Goal: Find specific page/section: Find specific page/section

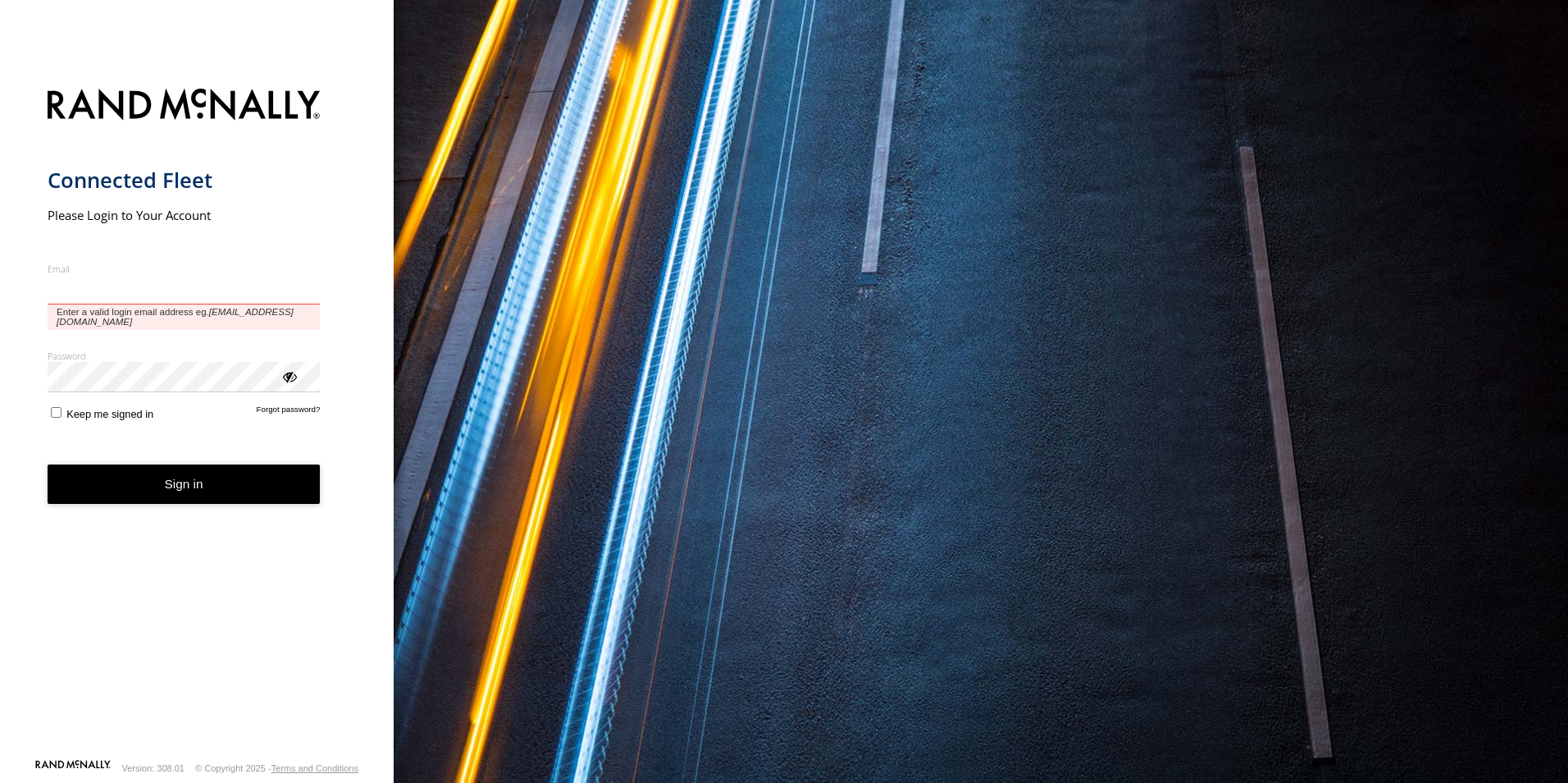
type input "**********"
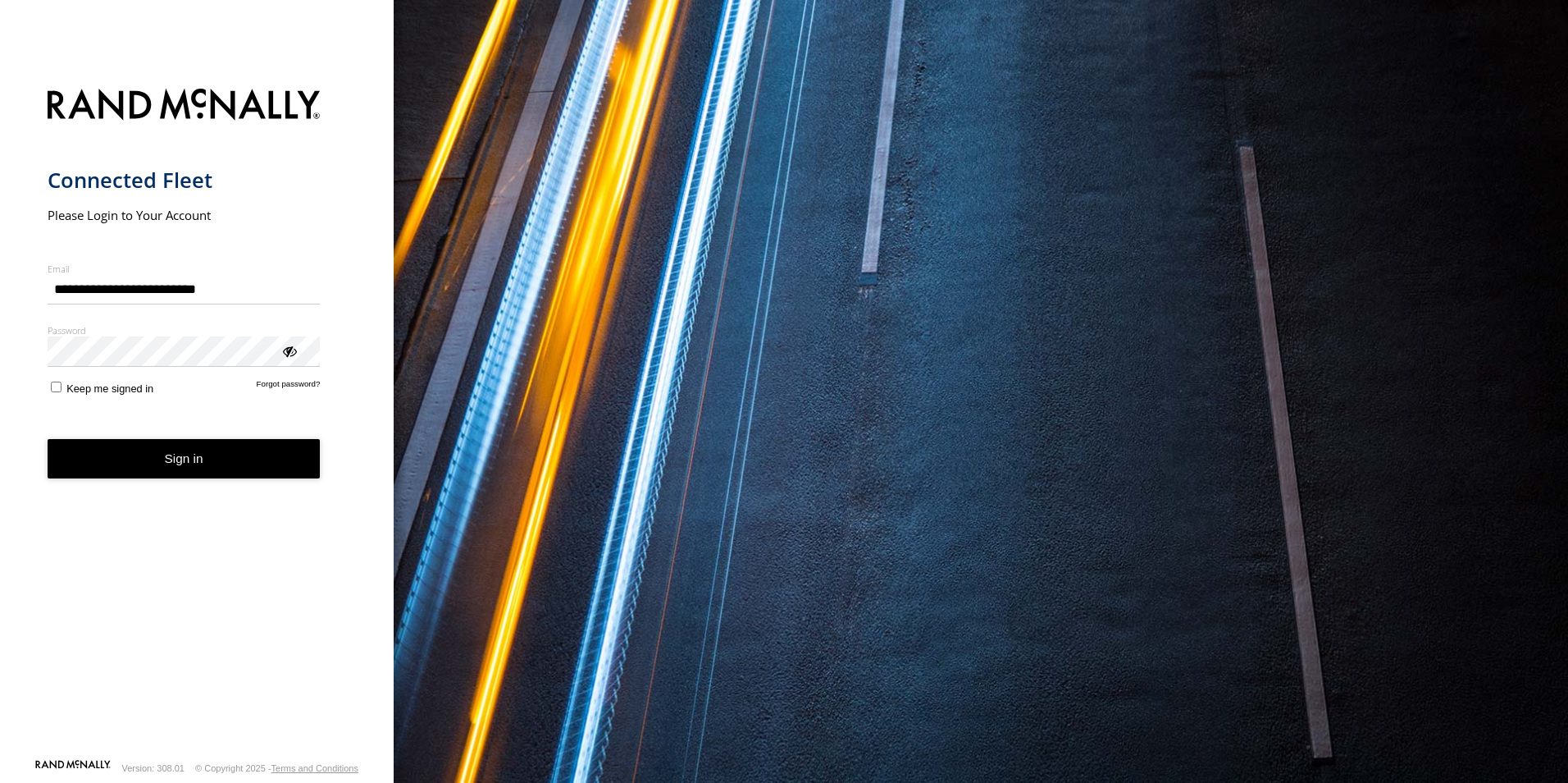
click at [179, 468] on button "Sign in" at bounding box center [184, 459] width 273 height 40
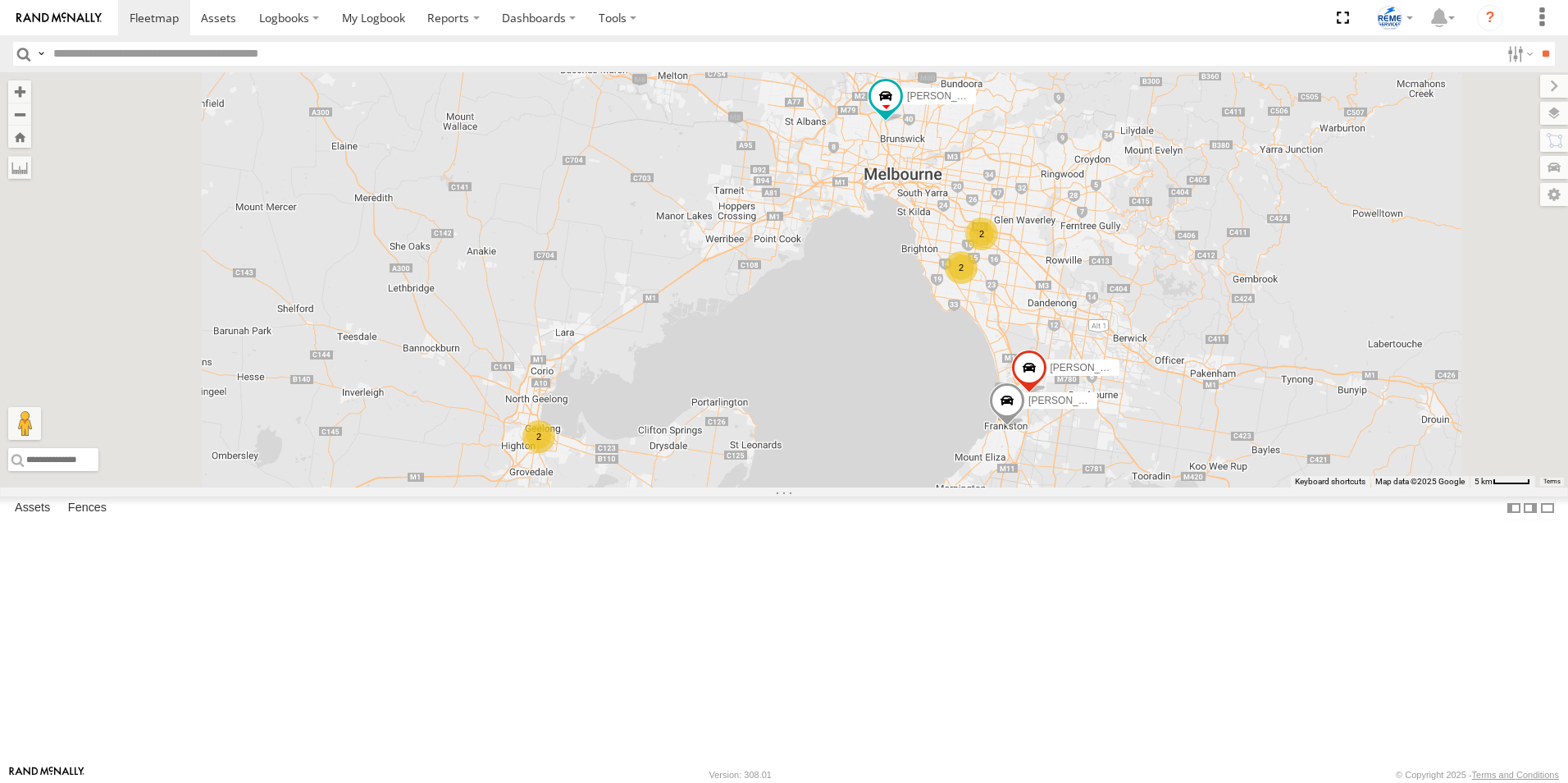
click at [0, 0] on div "All Assets" at bounding box center [0, 0] width 0 height 0
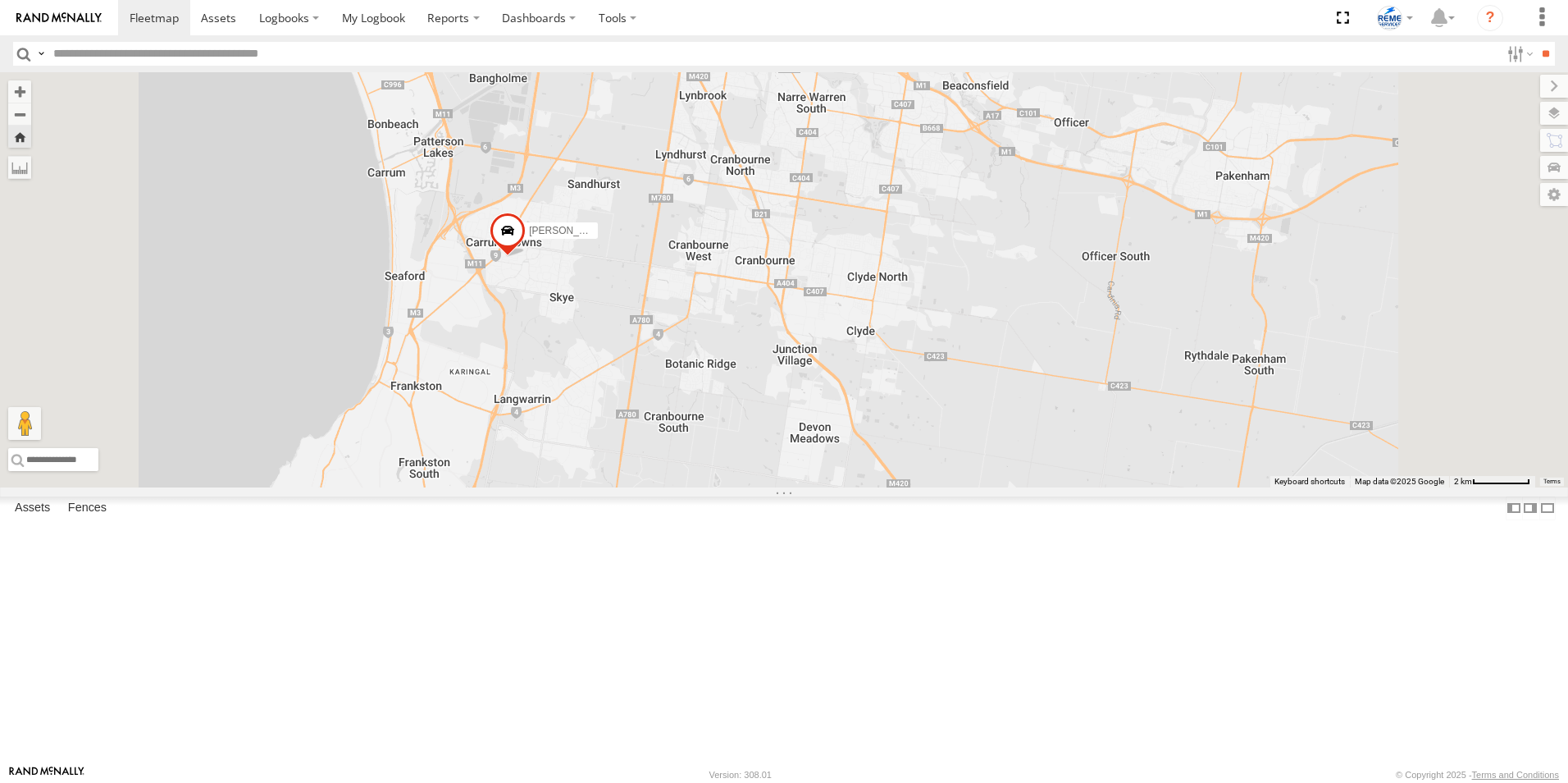
drag, startPoint x: 910, startPoint y: 264, endPoint x: 1180, endPoint y: 568, distance: 406.6
click at [1180, 487] on div "[PERSON_NAME] 1WT3ES - 353635119770242" at bounding box center [784, 279] width 1568 height 415
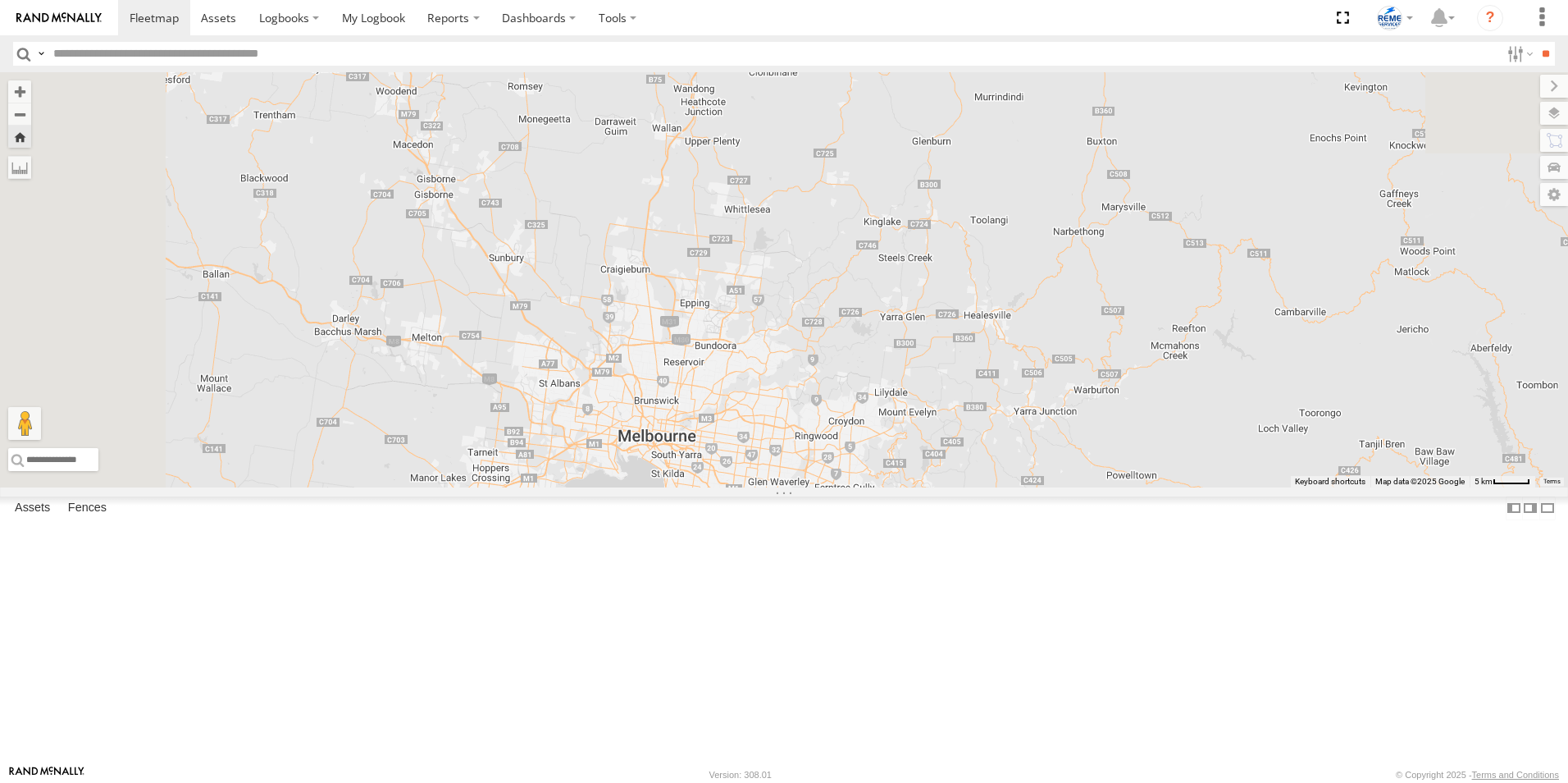
drag, startPoint x: 789, startPoint y: 326, endPoint x: 798, endPoint y: 518, distance: 192.2
click at [861, 487] on div "[PERSON_NAME] 1WT3ES - 353635119770242" at bounding box center [784, 279] width 1568 height 415
click at [0, 0] on div "[PERSON_NAME] BVX766 - 353635113521492" at bounding box center [0, 0] width 0 height 0
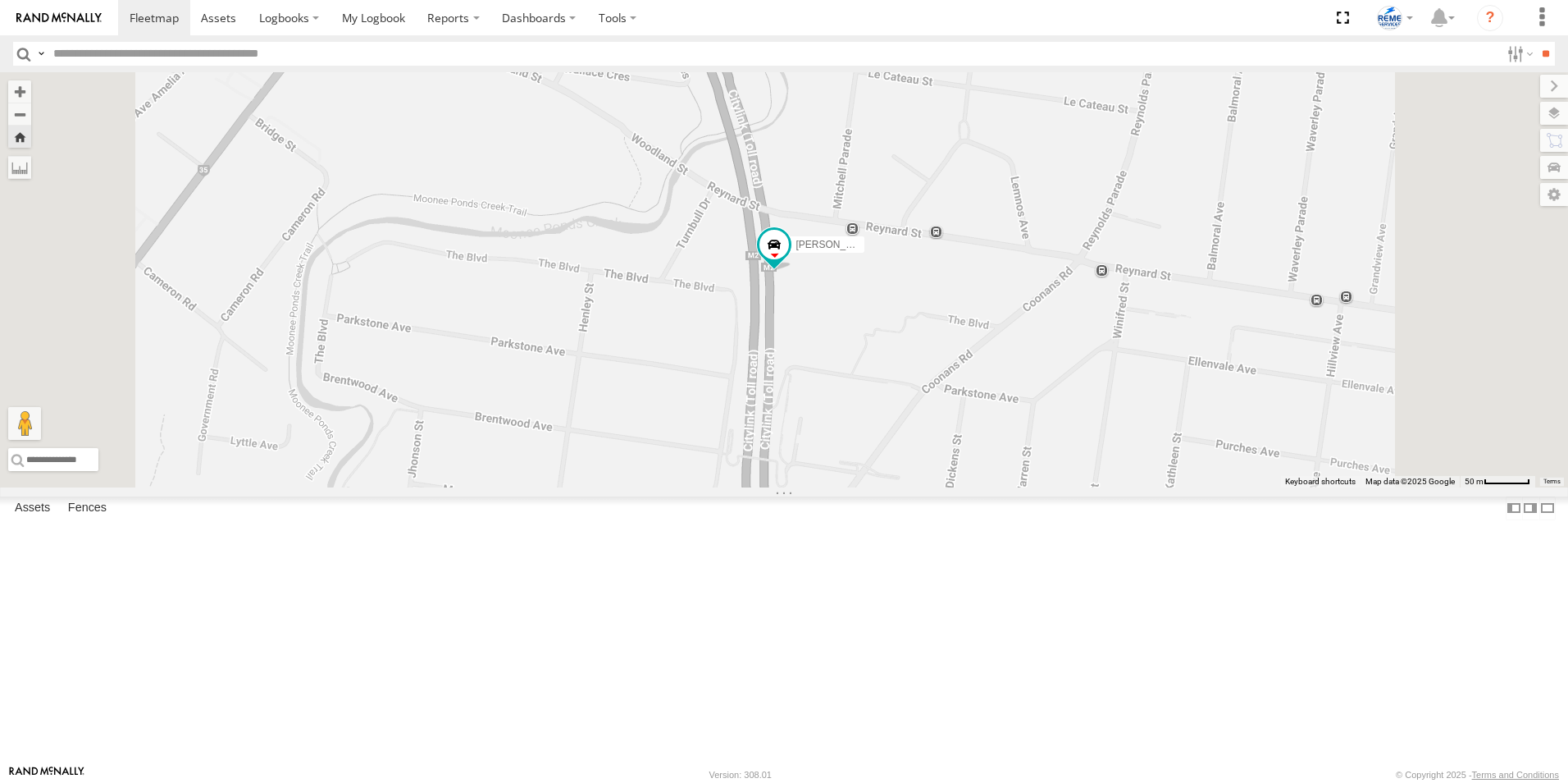
click at [0, 0] on div "All Assets" at bounding box center [0, 0] width 0 height 0
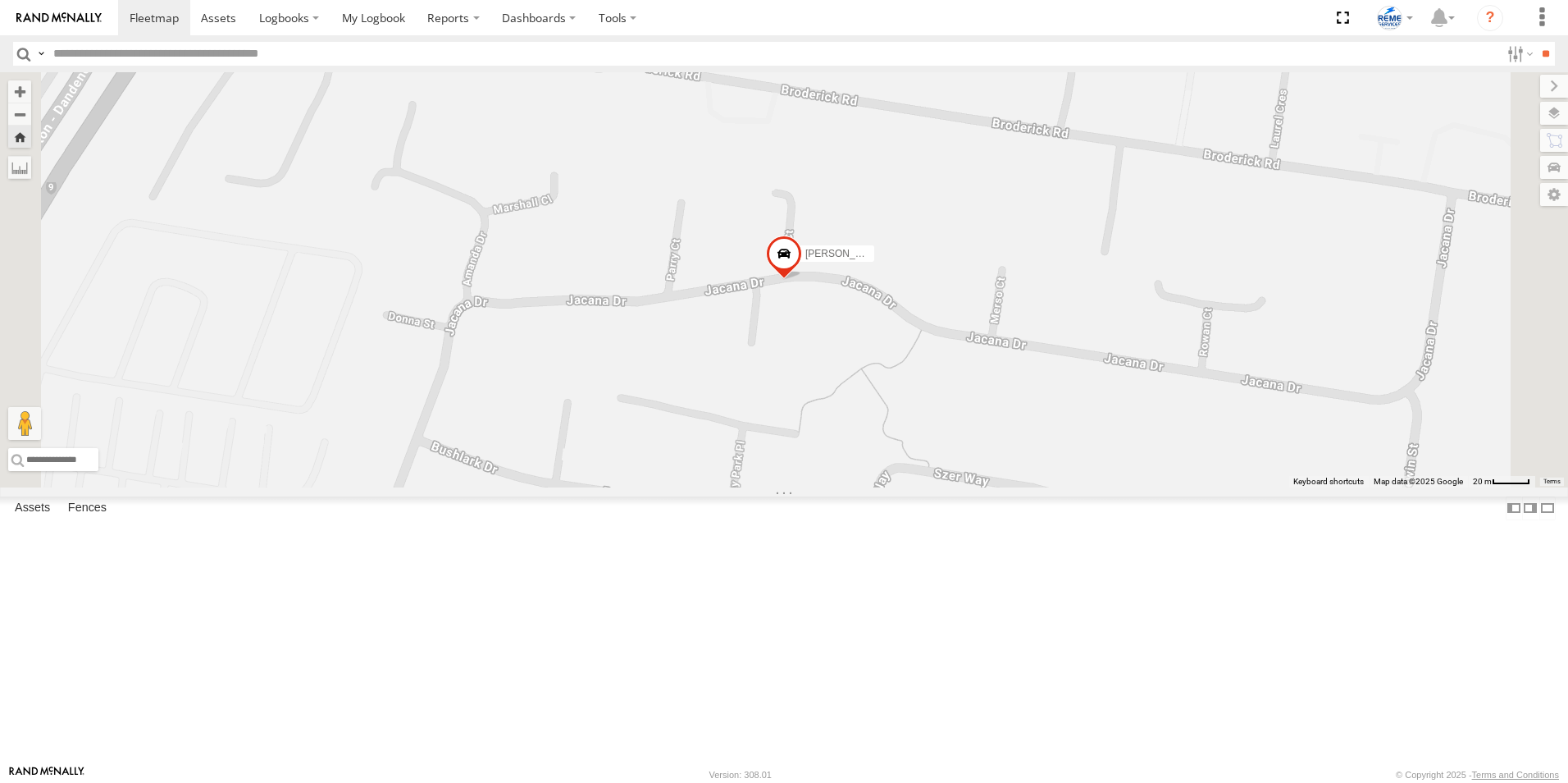
click at [802, 280] on span at bounding box center [784, 258] width 36 height 44
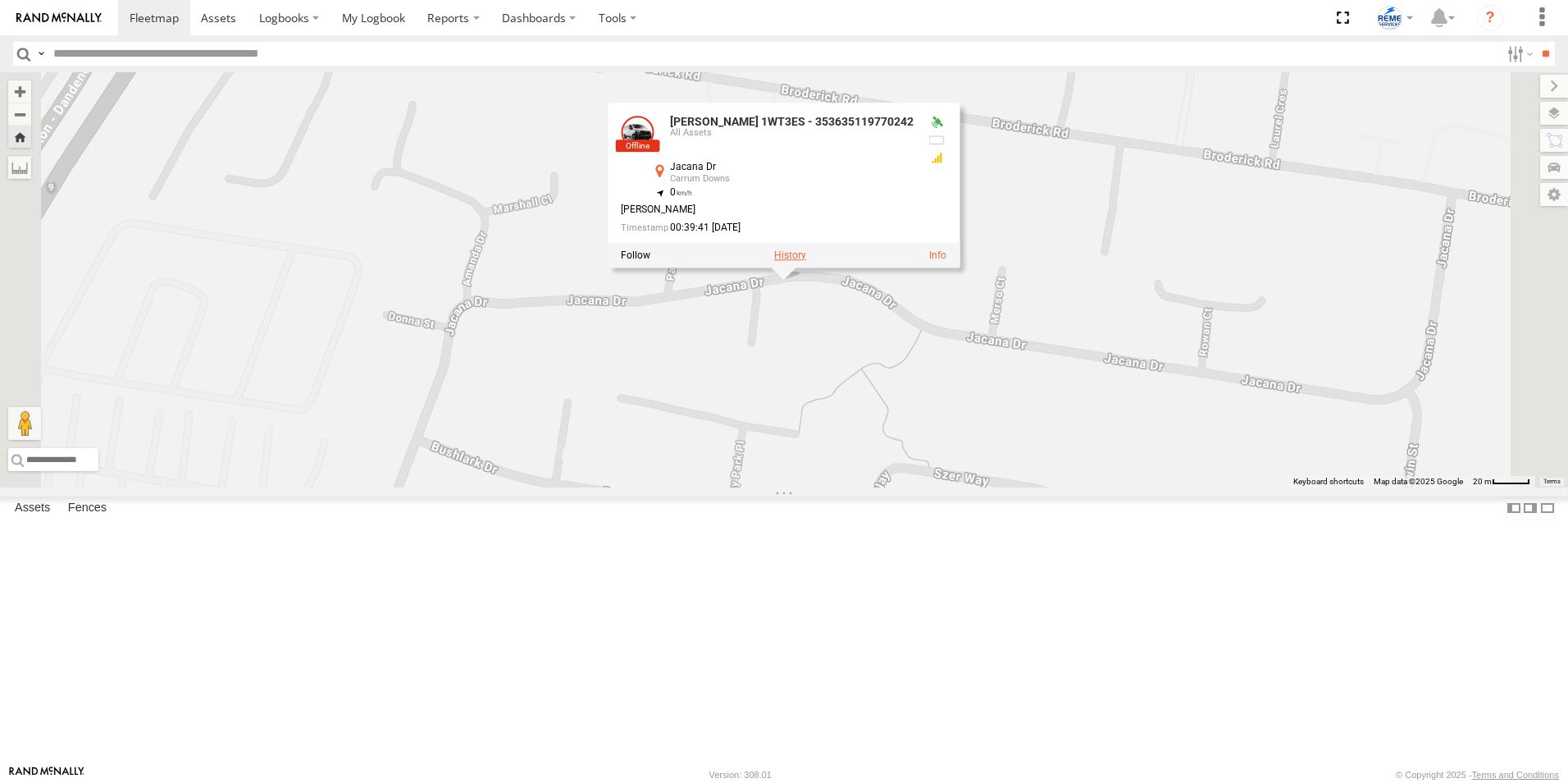
click at [806, 261] on label at bounding box center [789, 255] width 32 height 12
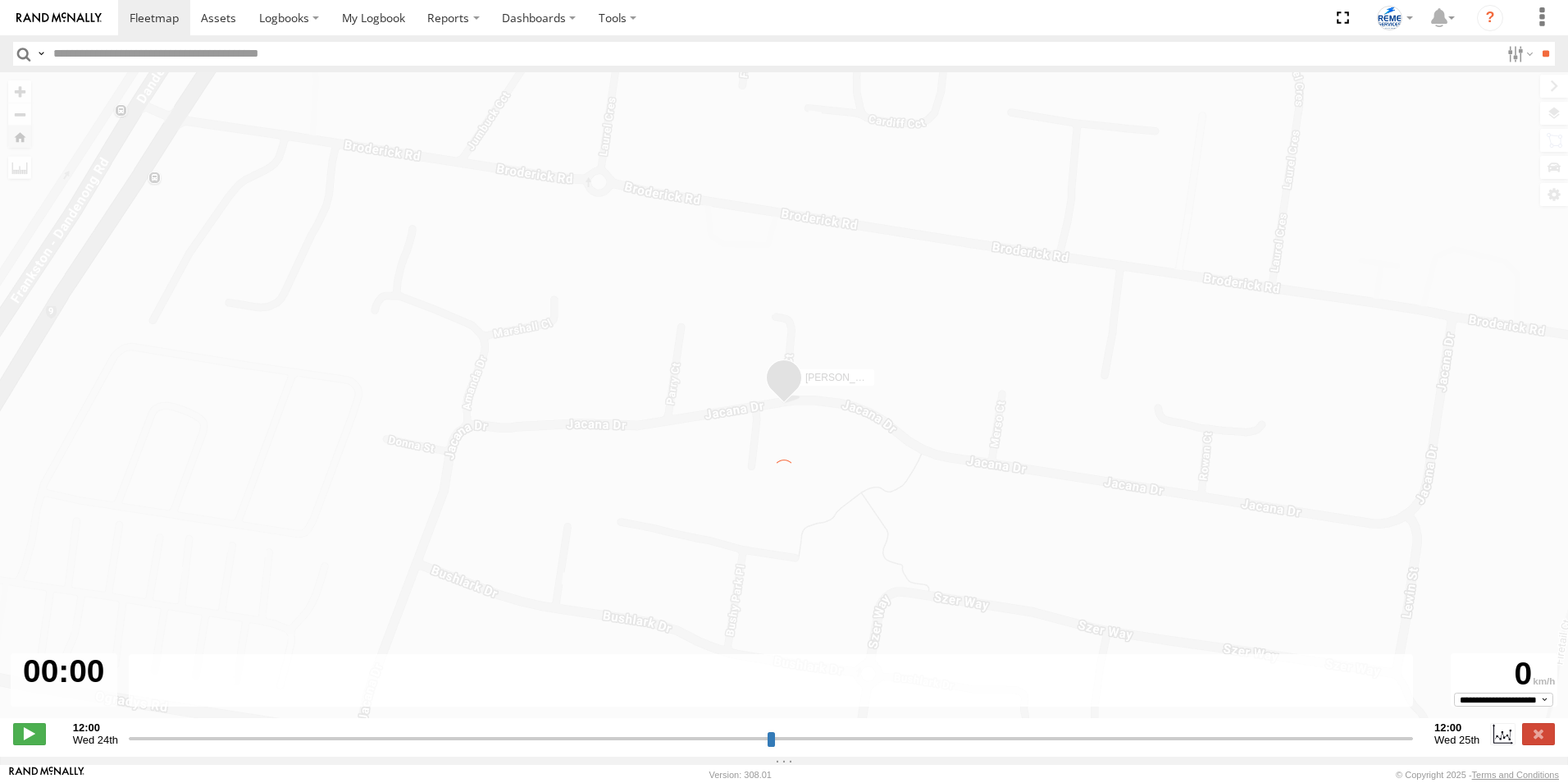
type input "**********"
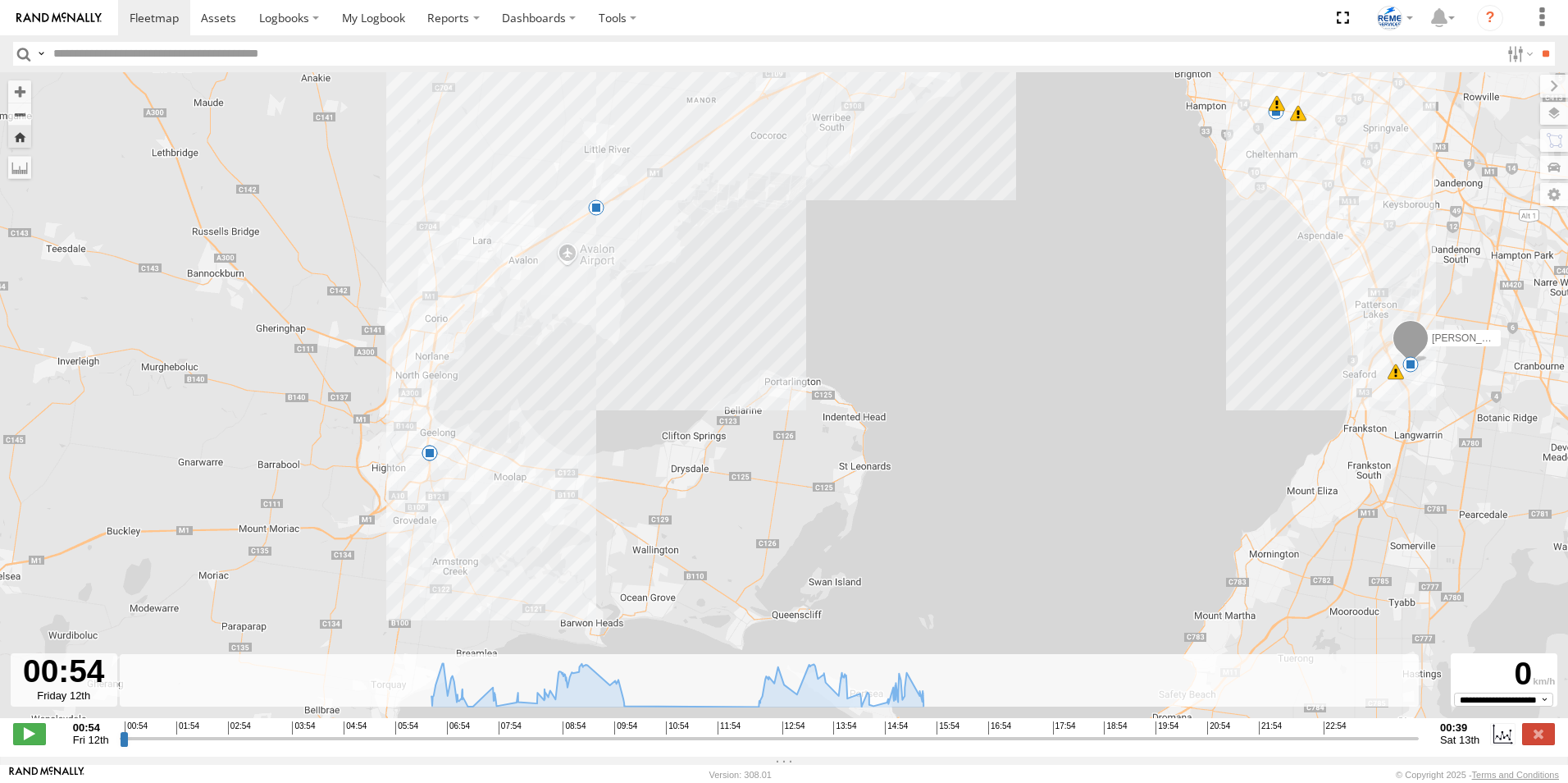
drag, startPoint x: 922, startPoint y: 451, endPoint x: 1057, endPoint y: 243, distance: 248.0
click at [1057, 243] on div "[PERSON_NAME] 1WT3ES - 353635119770242 06:31 Fri 06:58 Fri 10:09 Fri 10:18 Fri …" at bounding box center [784, 404] width 1568 height 663
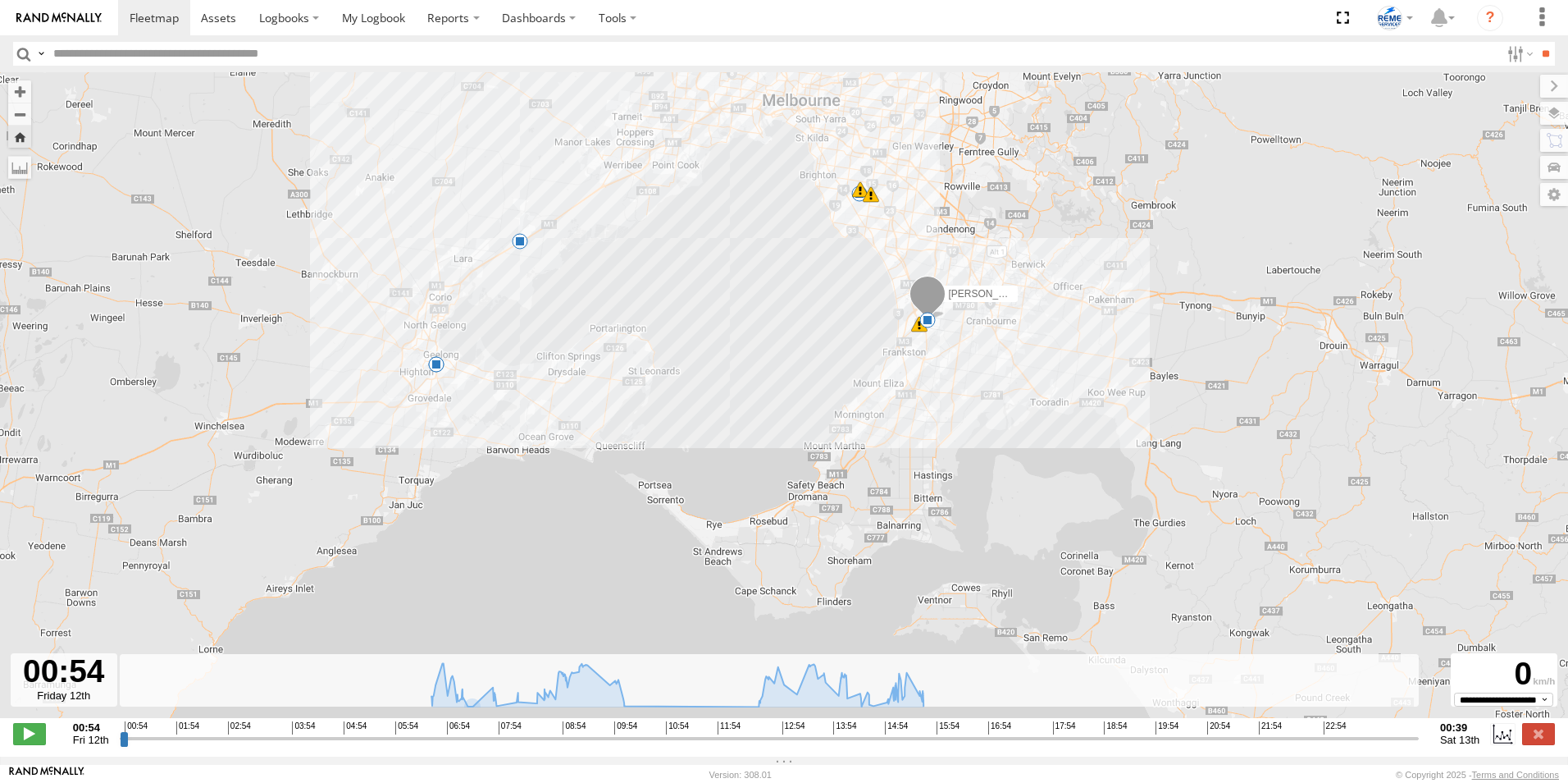
drag, startPoint x: 1334, startPoint y: 462, endPoint x: 1013, endPoint y: 457, distance: 321.0
click at [1013, 457] on div "[PERSON_NAME] 1WT3ES - 353635119770242 06:31 Fri 06:58 Fri 10:09 Fri 10:18 Fri …" at bounding box center [784, 404] width 1568 height 663
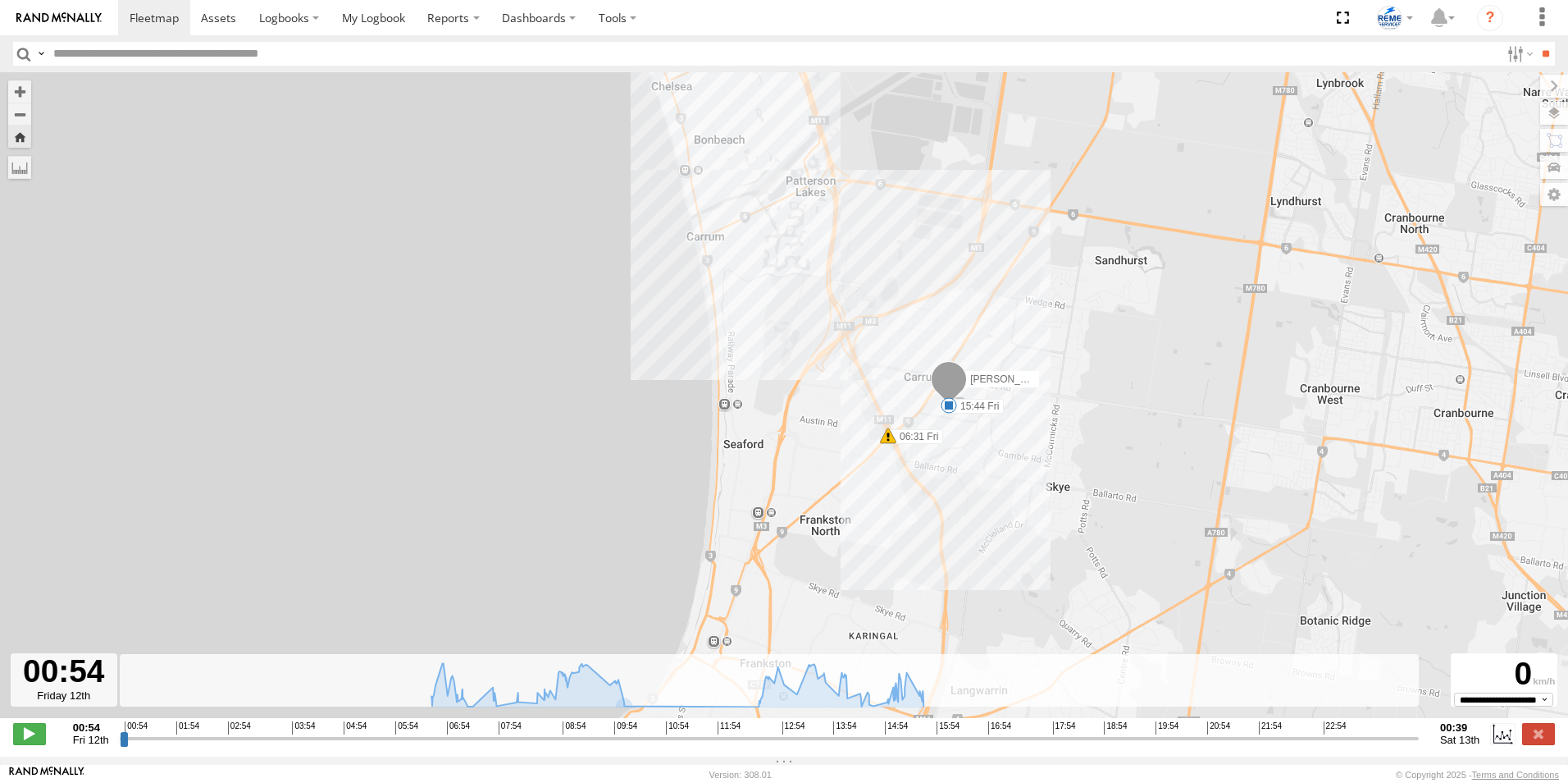
click at [79, 706] on div at bounding box center [64, 679] width 107 height 53
click at [1541, 744] on label at bounding box center [1538, 734] width 33 height 21
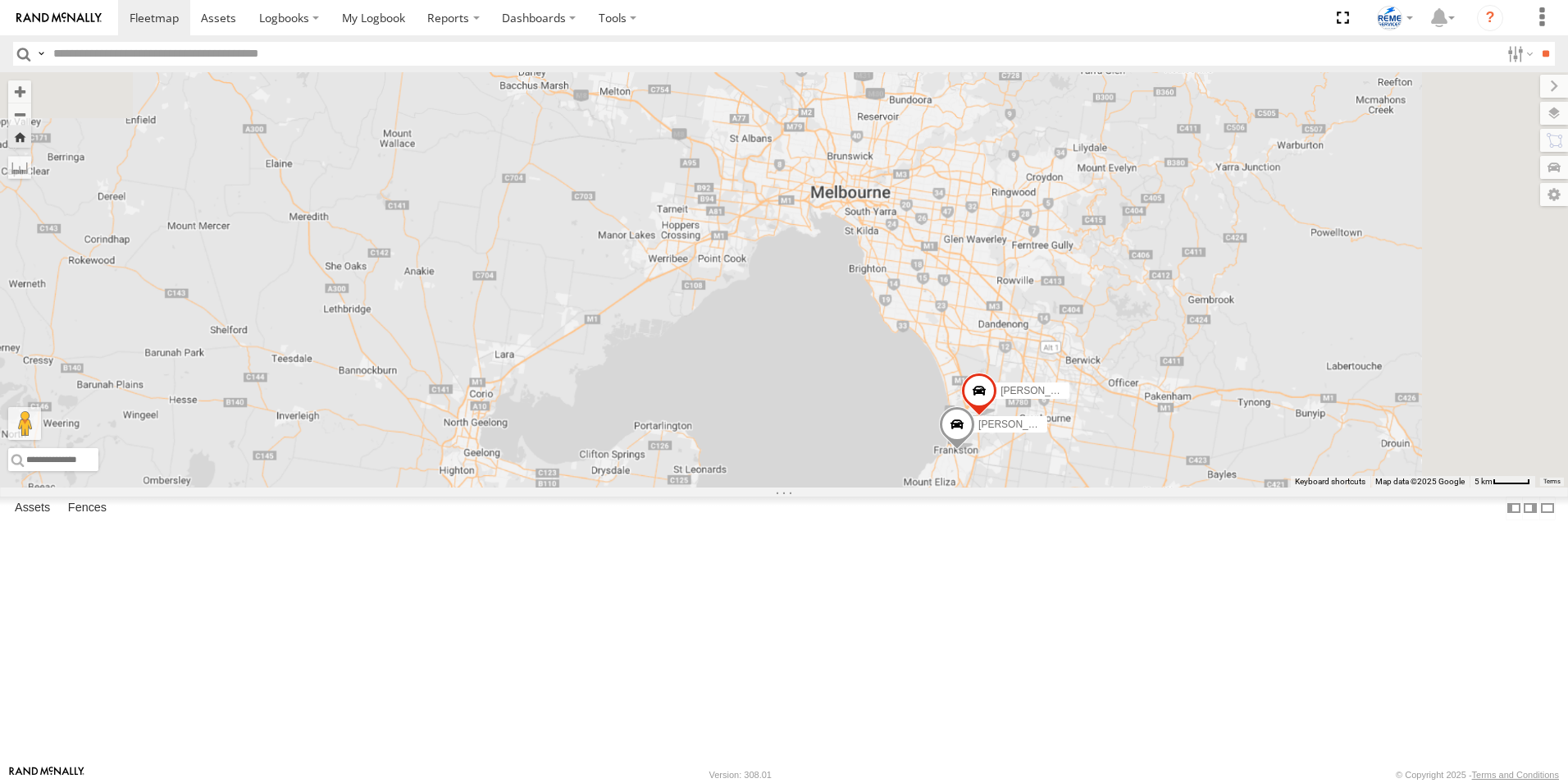
drag, startPoint x: 1245, startPoint y: 167, endPoint x: 1144, endPoint y: 422, distance: 274.3
click at [1144, 422] on div "[PERSON_NAME] 1WT3ES - 353635119770242 [PERSON_NAME] 1LX9MR - 353635119999114" at bounding box center [784, 279] width 1568 height 415
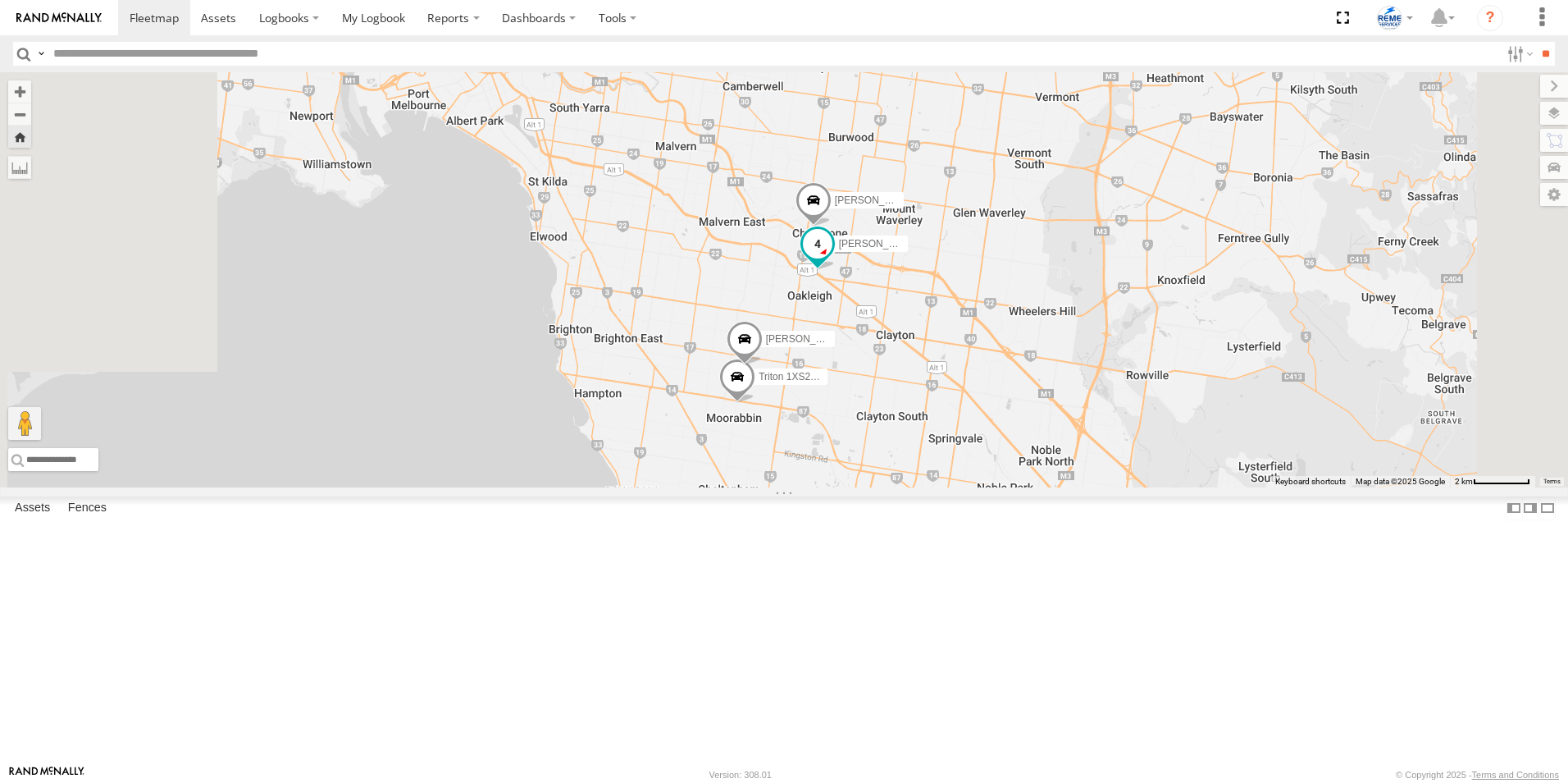
drag, startPoint x: 1028, startPoint y: 621, endPoint x: 1064, endPoint y: 362, distance: 261.5
click at [1064, 249] on span "[PERSON_NAME] DDD114 - MITSUBISHI Triton GSR 2.4L" at bounding box center [969, 244] width 260 height 12
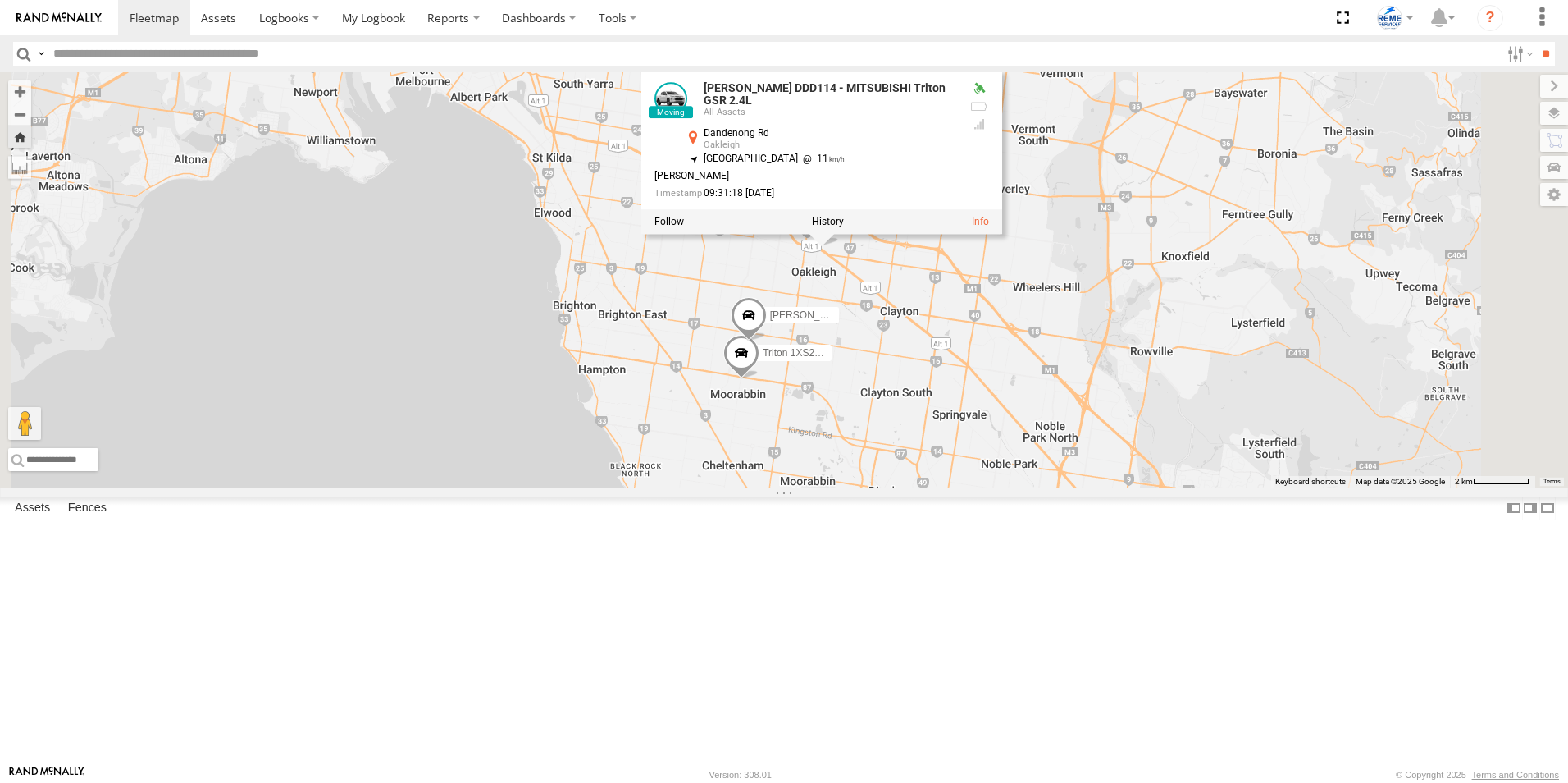
click at [1154, 487] on div "[PERSON_NAME] 1WT3ES - 353635119770242 [PERSON_NAME] 1LX9MR - 353635119999114 […" at bounding box center [784, 279] width 1568 height 415
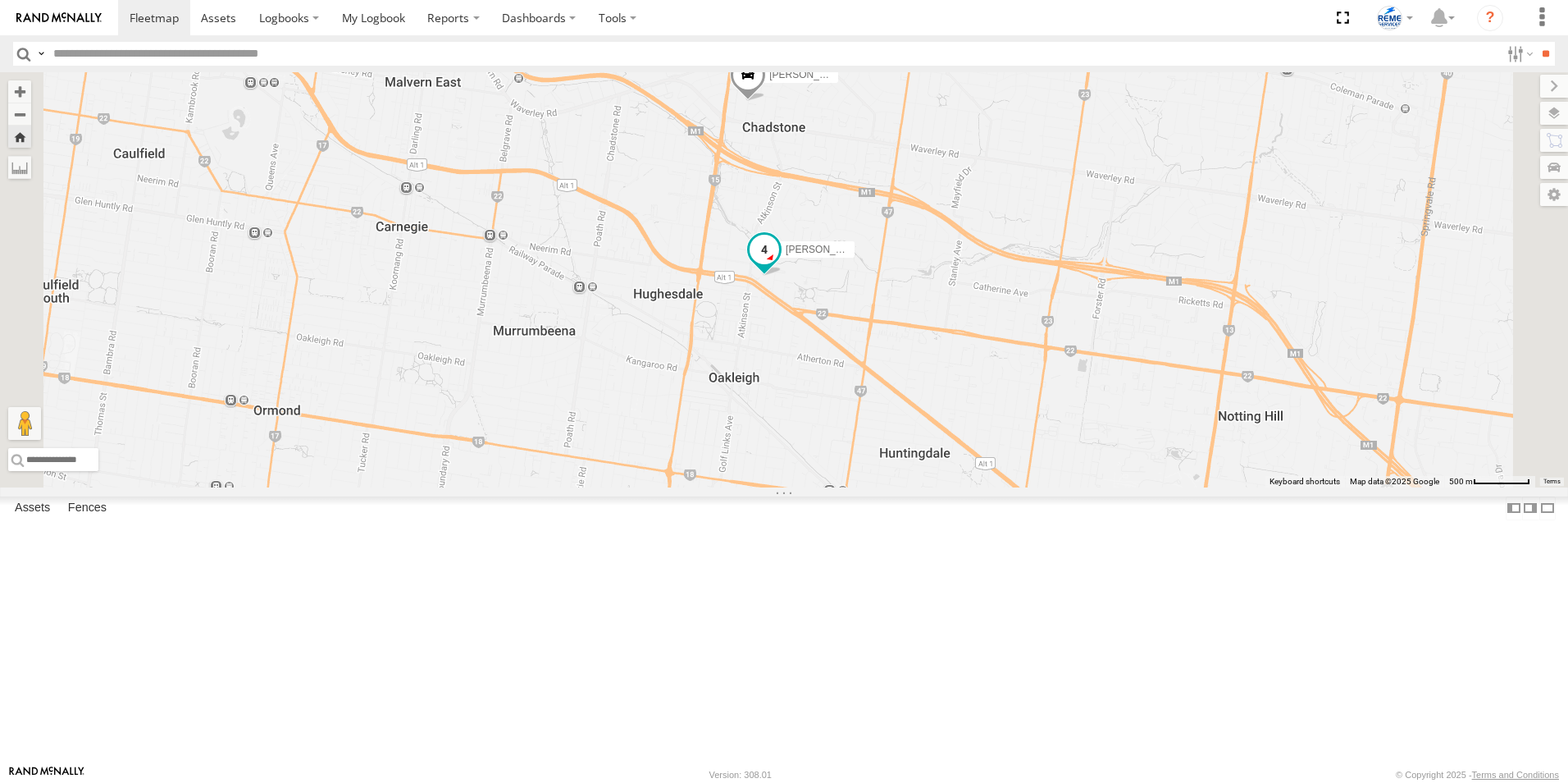
click at [779, 264] on span at bounding box center [764, 249] width 30 height 30
